Goal: Transaction & Acquisition: Purchase product/service

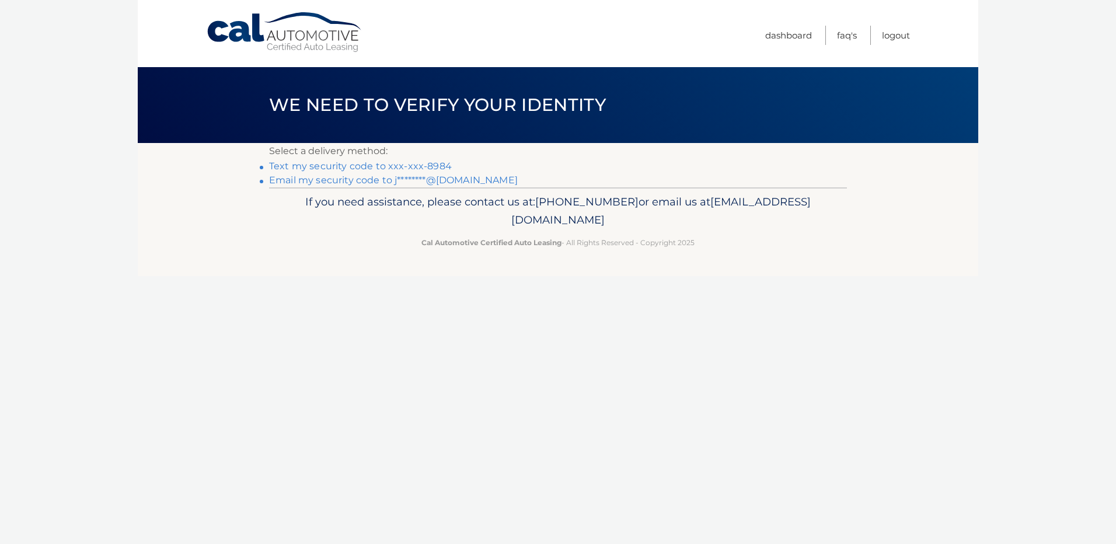
click at [454, 179] on link "Email my security code to j********@gmail.com" at bounding box center [393, 180] width 249 height 11
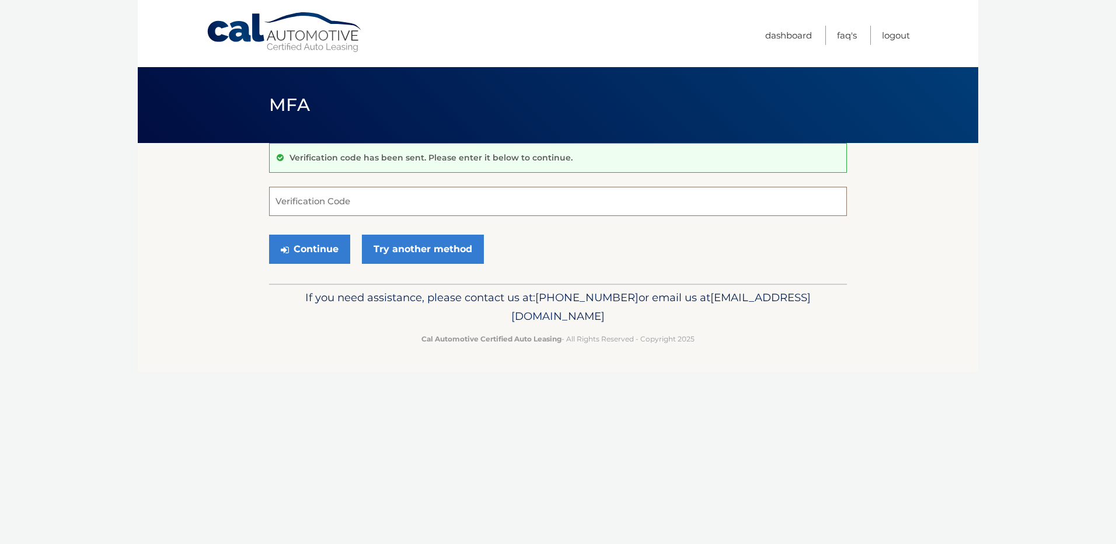
click at [290, 207] on input "Verification Code" at bounding box center [558, 201] width 578 height 29
type input "578252"
click at [321, 253] on button "Continue" at bounding box center [309, 249] width 81 height 29
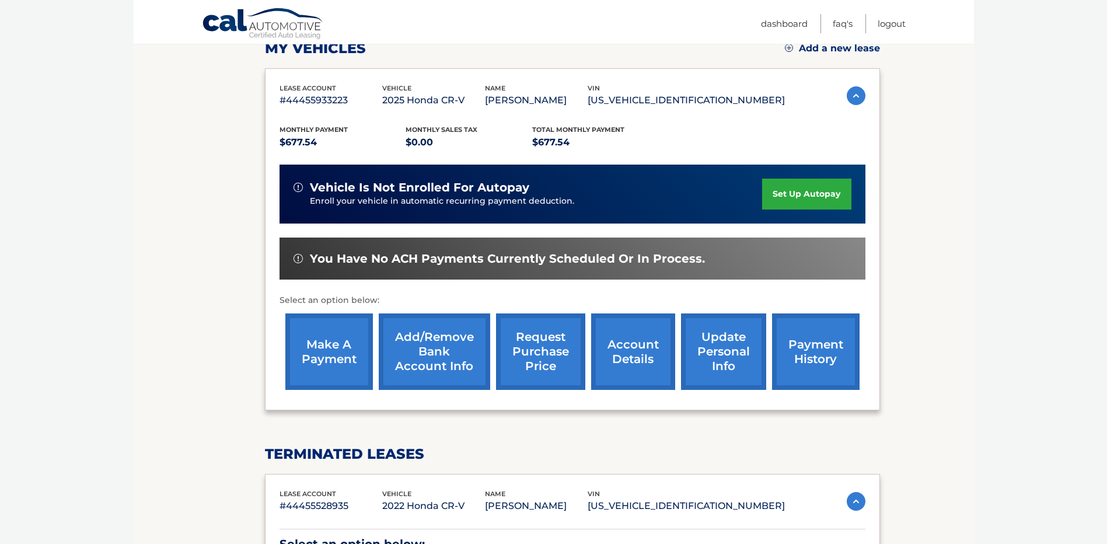
scroll to position [175, 0]
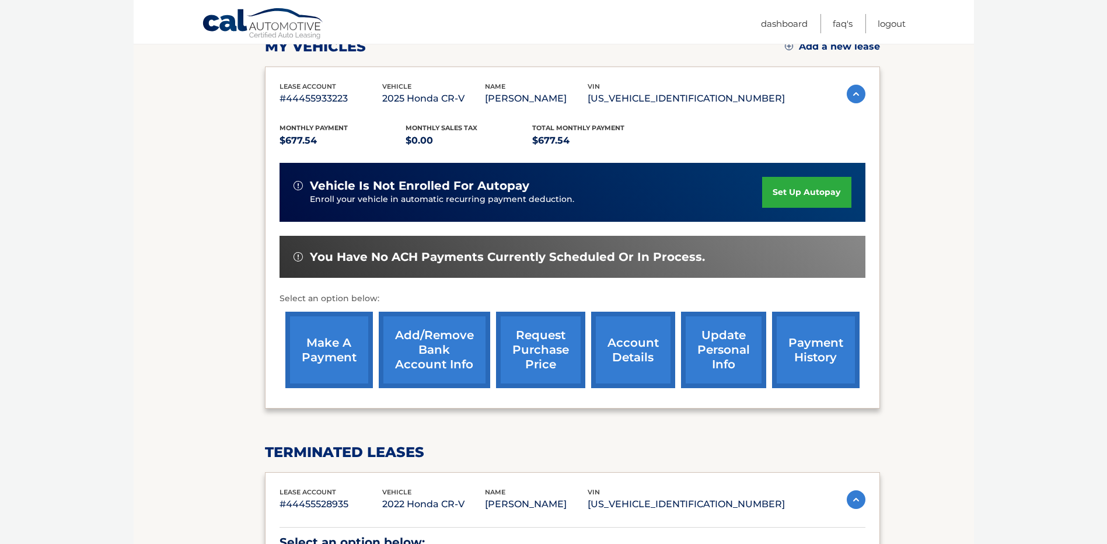
click at [334, 354] on link "make a payment" at bounding box center [329, 350] width 88 height 76
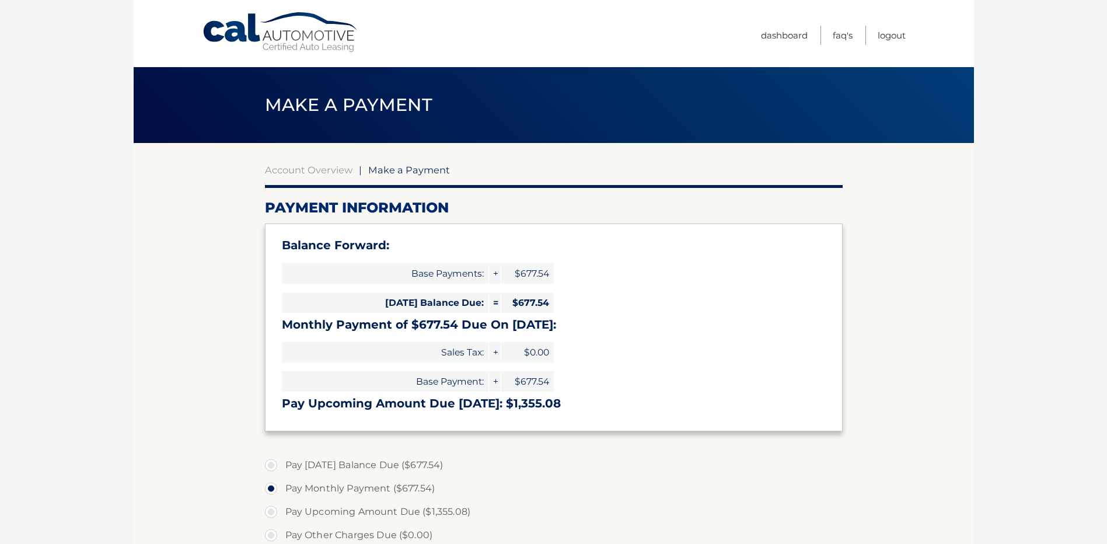
select select "YjA3NTY5NDgtMWUwOS00NDhmLWJiOWMtNzdhOTI2M2UwZDY2"
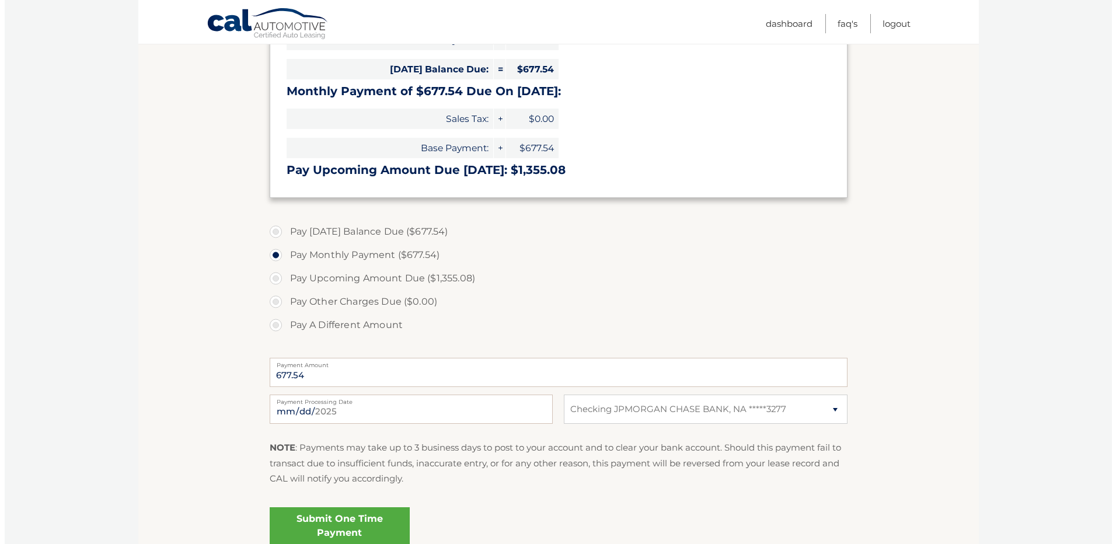
scroll to position [292, 0]
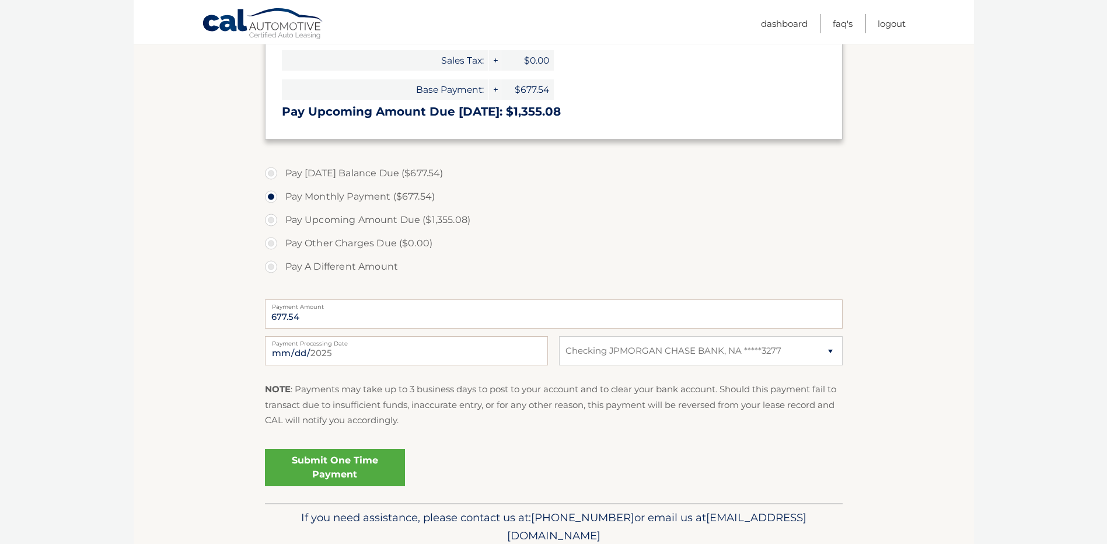
click at [344, 463] on link "Submit One Time Payment" at bounding box center [335, 467] width 140 height 37
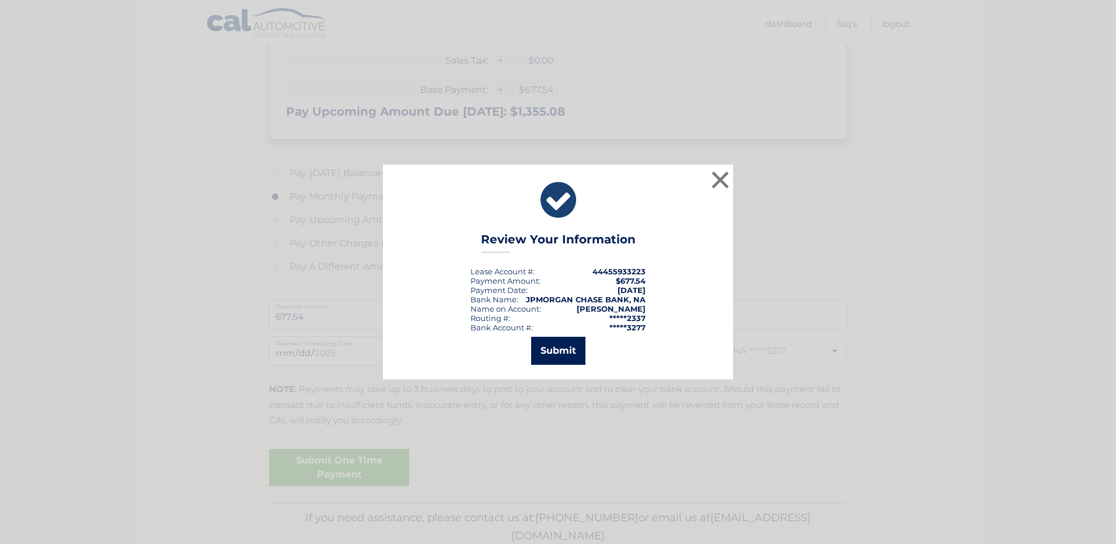
click at [562, 350] on button "Submit" at bounding box center [558, 351] width 54 height 28
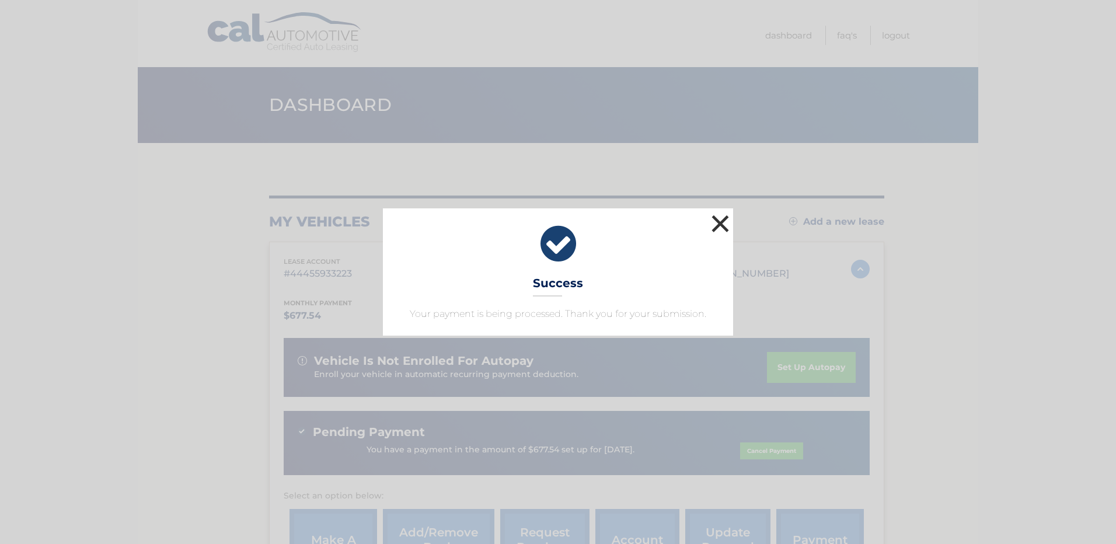
click at [722, 225] on button "×" at bounding box center [720, 223] width 23 height 23
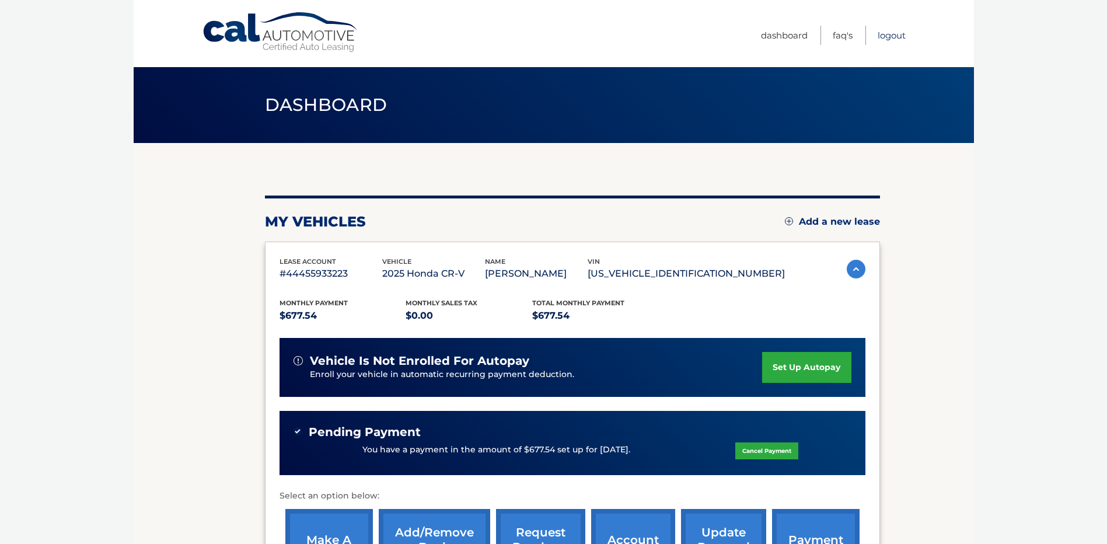
click at [890, 34] on link "Logout" at bounding box center [892, 35] width 28 height 19
